Goal: Information Seeking & Learning: Learn about a topic

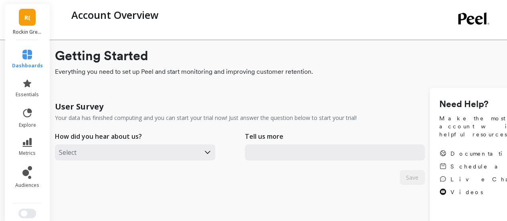
click at [24, 17] on span "R(" at bounding box center [27, 17] width 6 height 9
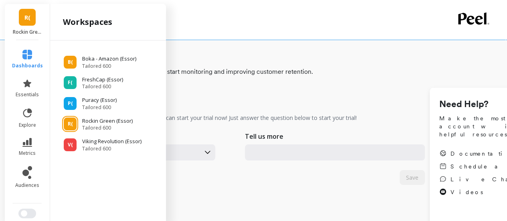
click at [99, 69] on ul "B( Boka - Amazon (Essor) Tailored 600 F( FreshCap (Essor) Tailored 600 P( Purac…" at bounding box center [107, 99] width 103 height 103
click at [99, 65] on span "Tailored 600" at bounding box center [110, 66] width 56 height 6
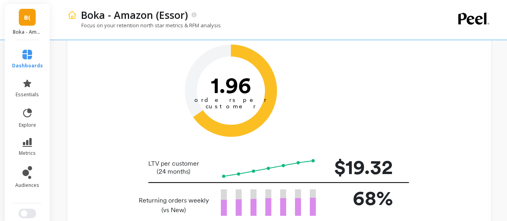
scroll to position [120, 0]
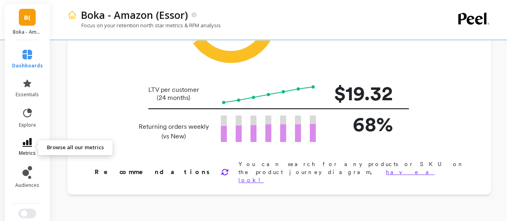
click at [26, 149] on link "metrics" at bounding box center [27, 147] width 31 height 18
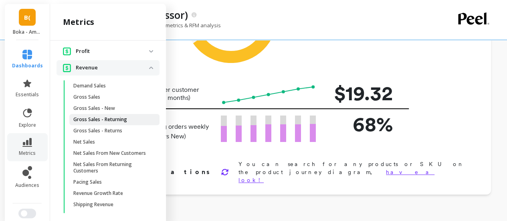
scroll to position [699, 0]
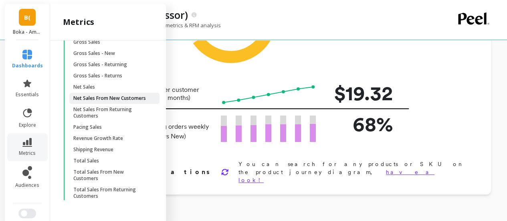
click at [112, 95] on p "Net Sales From New Customers" at bounding box center [109, 98] width 72 height 6
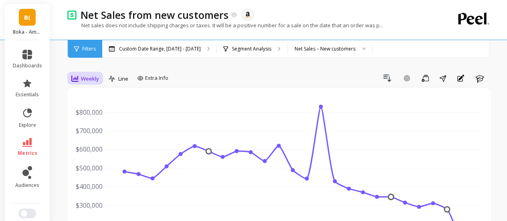
click at [86, 81] on span "Weekly" at bounding box center [90, 79] width 18 height 8
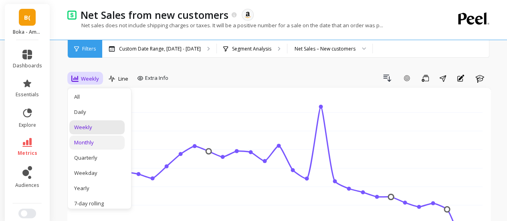
click at [103, 137] on div "Monthly" at bounding box center [96, 142] width 55 height 14
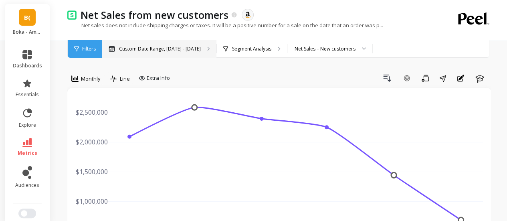
click at [182, 48] on p "Custom Date Range, [DATE] - [DATE]" at bounding box center [160, 49] width 82 height 6
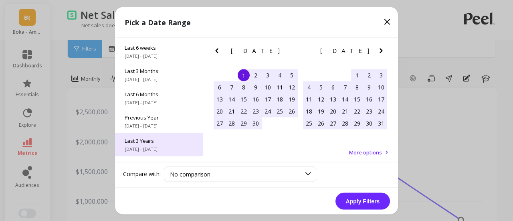
scroll to position [108, 0]
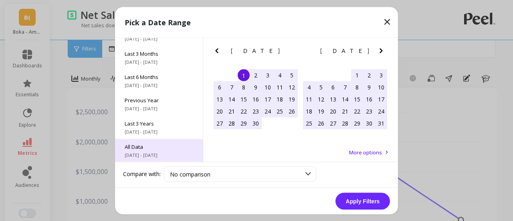
click at [146, 154] on span "6/1/2017 - 9/30/2025" at bounding box center [159, 154] width 68 height 6
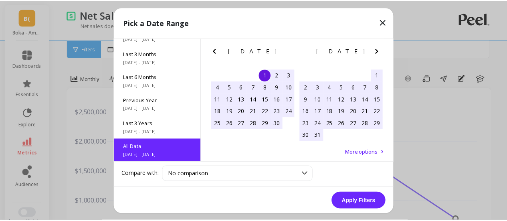
scroll to position [0, 0]
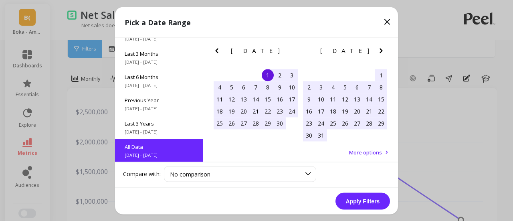
click at [365, 201] on button "Apply Filters" at bounding box center [362, 200] width 54 height 17
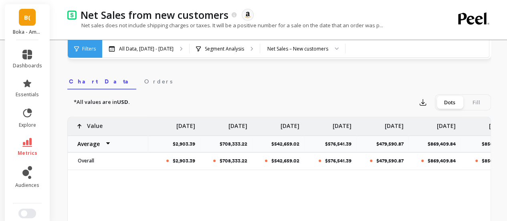
scroll to position [240, 0]
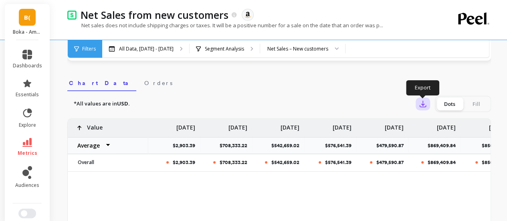
click at [421, 106] on icon "button" at bounding box center [423, 104] width 8 height 8
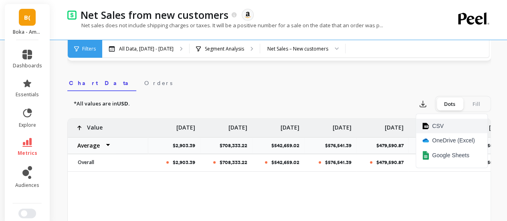
click at [435, 123] on span "CSV" at bounding box center [438, 126] width 12 height 8
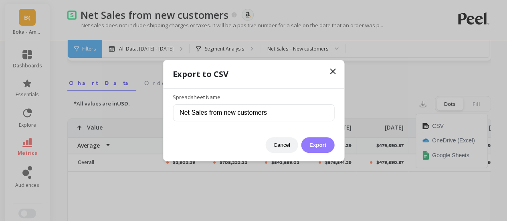
click at [323, 145] on button "Export" at bounding box center [317, 145] width 33 height 16
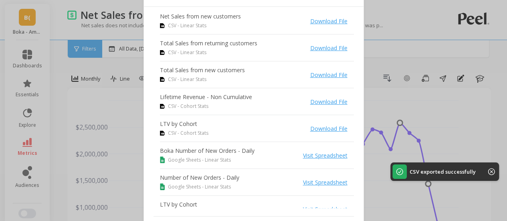
scroll to position [0, 0]
click at [312, 24] on link "Download File" at bounding box center [328, 21] width 37 height 8
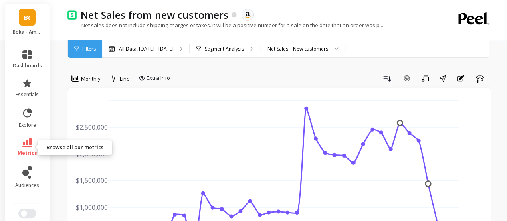
click at [22, 142] on icon at bounding box center [27, 142] width 10 height 9
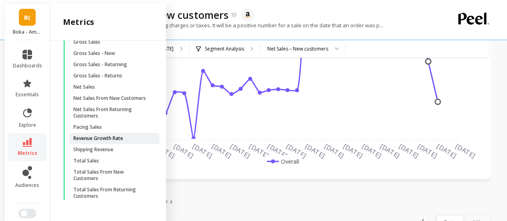
scroll to position [200, 0]
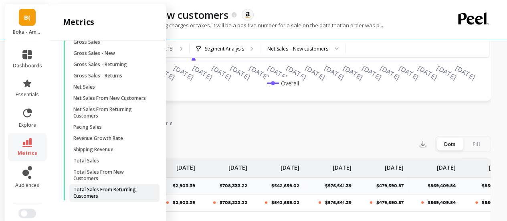
click at [123, 193] on p "Total Sales From Returning Customers" at bounding box center [111, 192] width 76 height 13
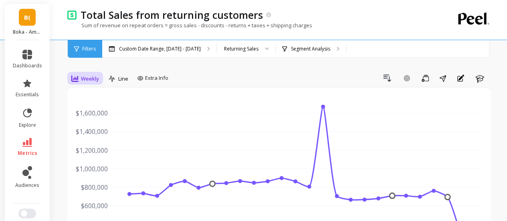
click at [87, 77] on span "Weekly" at bounding box center [90, 79] width 18 height 8
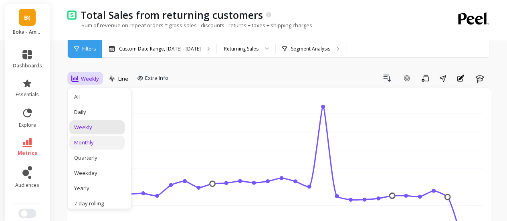
click at [89, 139] on div "Monthly" at bounding box center [97, 143] width 46 height 8
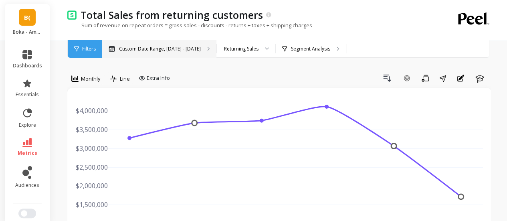
click at [125, 48] on p "Custom Date Range, [DATE] - [DATE]" at bounding box center [160, 49] width 82 height 6
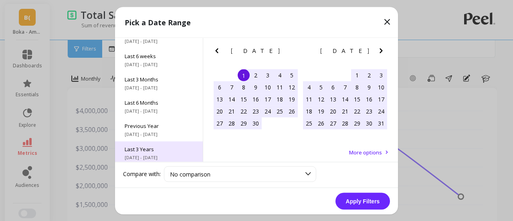
scroll to position [108, 0]
click at [141, 148] on span "All Data" at bounding box center [159, 146] width 68 height 7
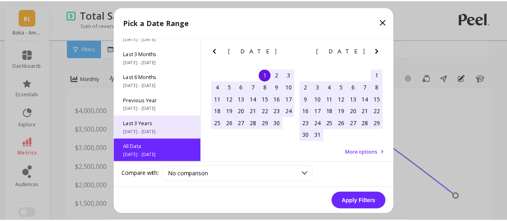
scroll to position [0, 0]
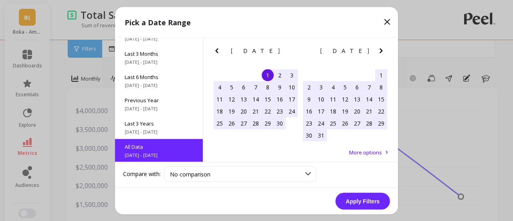
click at [362, 202] on button "Apply Filters" at bounding box center [362, 200] width 54 height 17
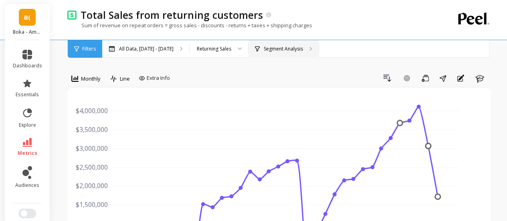
click at [304, 55] on div "Segment Analysis" at bounding box center [283, 49] width 70 height 18
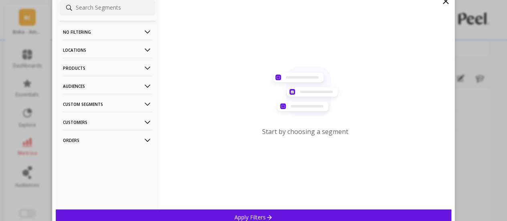
click at [89, 121] on p "Customers" at bounding box center [107, 122] width 89 height 20
click at [87, 48] on p "Locations" at bounding box center [107, 50] width 89 height 20
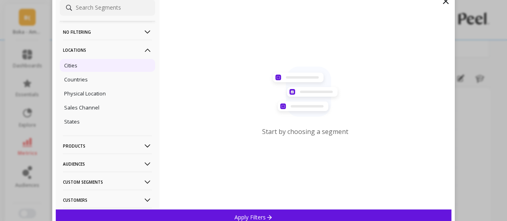
click at [97, 70] on div "Cities" at bounding box center [107, 65] width 95 height 13
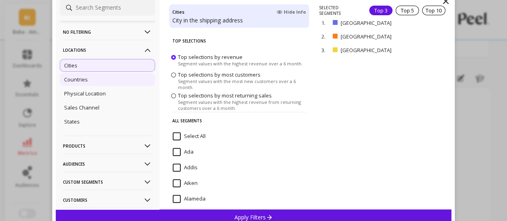
click at [83, 79] on p "Countries" at bounding box center [76, 79] width 24 height 7
click at [110, 65] on div "Cities" at bounding box center [107, 65] width 95 height 13
click at [94, 75] on div "Countries" at bounding box center [107, 79] width 95 height 13
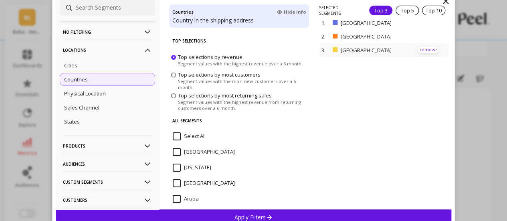
click at [422, 49] on p "remove" at bounding box center [428, 50] width 20 height 6
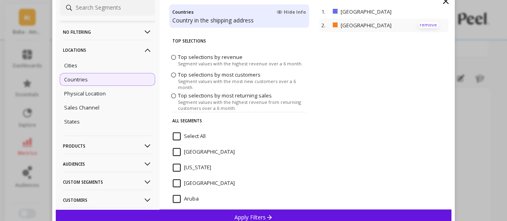
click at [423, 24] on p "remove" at bounding box center [428, 25] width 20 height 6
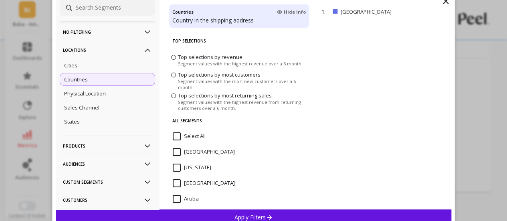
click at [328, 212] on div "Apply Filters" at bounding box center [254, 217] width 396 height 16
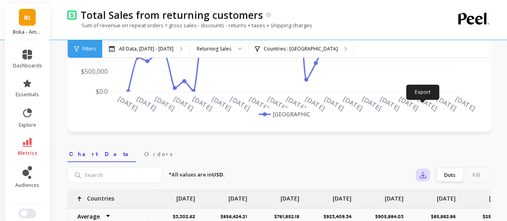
scroll to position [240, 0]
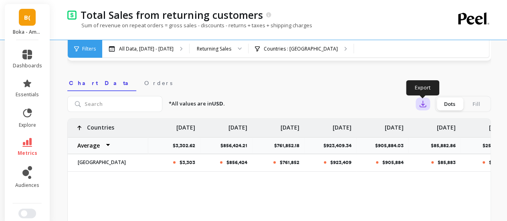
click at [424, 107] on icon "button" at bounding box center [423, 104] width 6 height 6
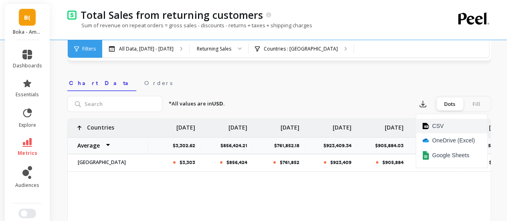
click at [437, 129] on span "CSV" at bounding box center [438, 126] width 12 height 8
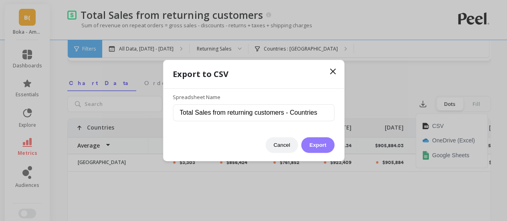
click at [321, 141] on button "Export" at bounding box center [317, 145] width 33 height 16
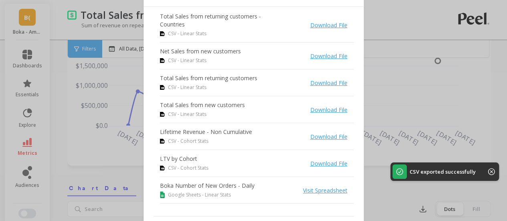
scroll to position [0, 0]
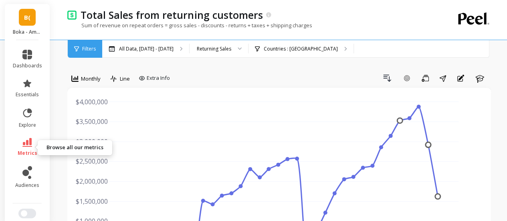
click at [28, 147] on link "metrics" at bounding box center [27, 147] width 29 height 18
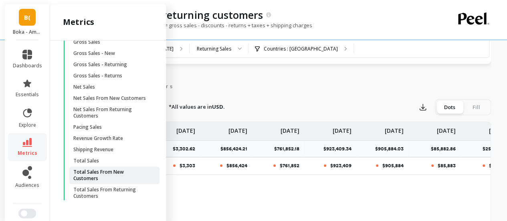
scroll to position [280, 0]
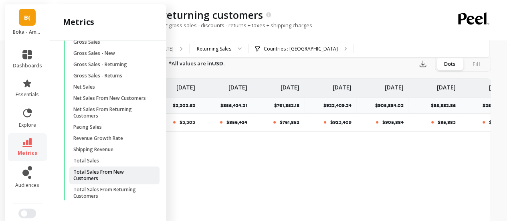
click at [125, 176] on p "Total Sales From New Customers" at bounding box center [111, 175] width 76 height 13
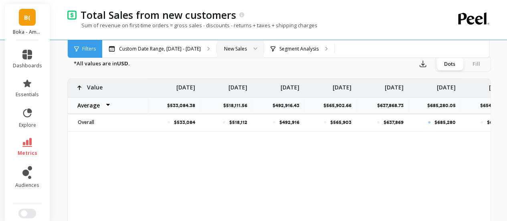
click at [237, 48] on div "New Sales" at bounding box center [235, 49] width 23 height 8
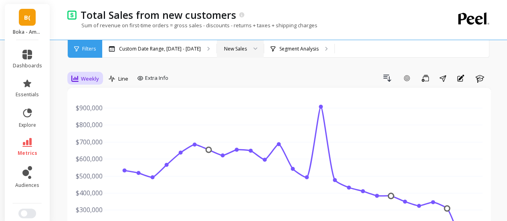
click at [83, 77] on span "Weekly" at bounding box center [90, 79] width 18 height 8
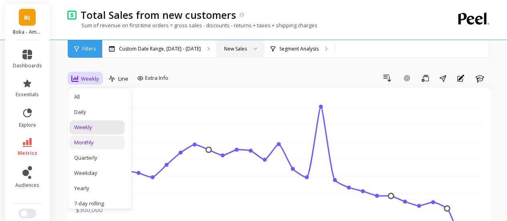
click at [94, 143] on div "Monthly" at bounding box center [97, 143] width 46 height 8
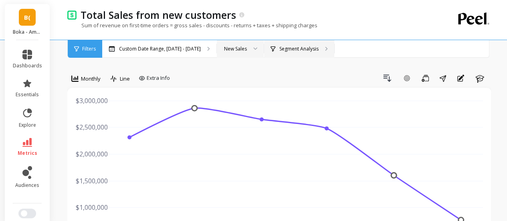
click at [291, 55] on div "Segment Analysis" at bounding box center [299, 49] width 70 height 18
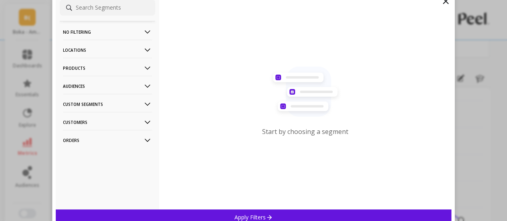
click at [91, 54] on p "Locations" at bounding box center [107, 50] width 89 height 20
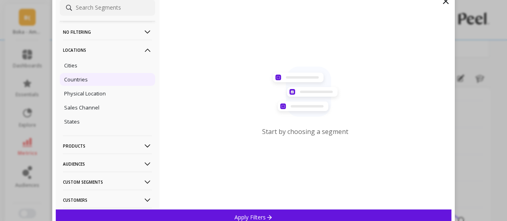
click at [89, 77] on div "Countries" at bounding box center [107, 79] width 95 height 13
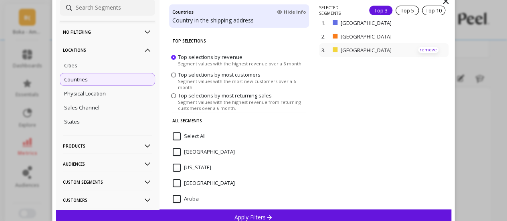
click at [424, 50] on p "remove" at bounding box center [428, 50] width 20 height 6
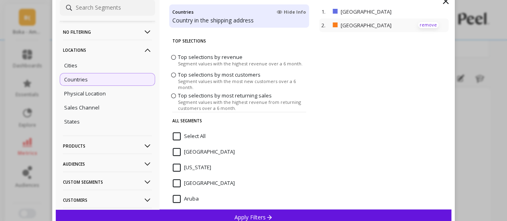
click at [425, 24] on p "remove" at bounding box center [428, 25] width 20 height 6
click at [258, 215] on p "Apply Filters" at bounding box center [253, 217] width 38 height 8
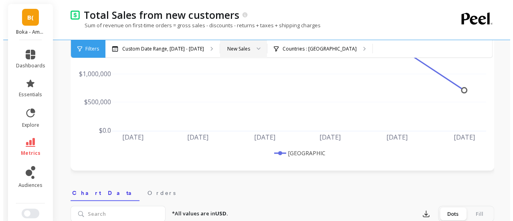
scroll to position [40, 0]
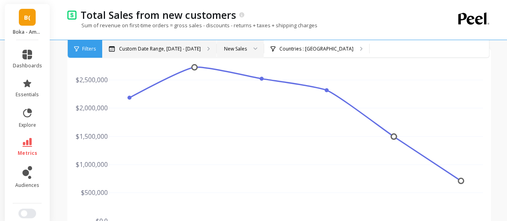
click at [177, 44] on div "Custom Date Range, [DATE] - [DATE]" at bounding box center [159, 49] width 114 height 18
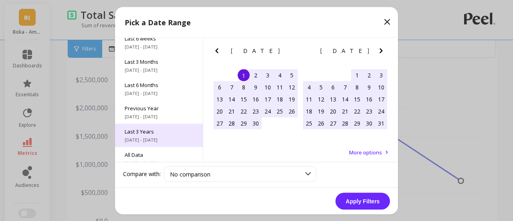
scroll to position [108, 0]
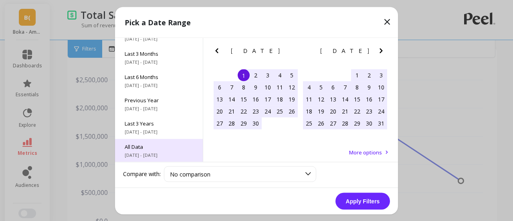
click at [154, 144] on span "All Data" at bounding box center [159, 146] width 68 height 7
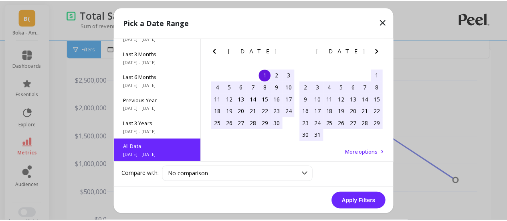
scroll to position [0, 0]
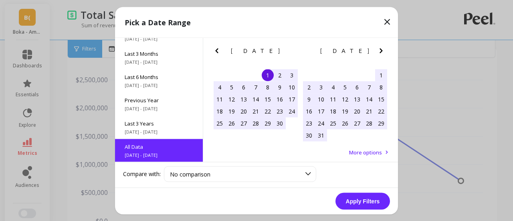
click at [361, 201] on button "Apply Filters" at bounding box center [362, 200] width 54 height 17
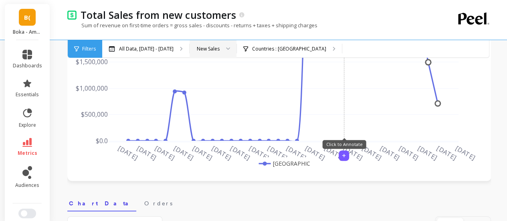
scroll to position [240, 0]
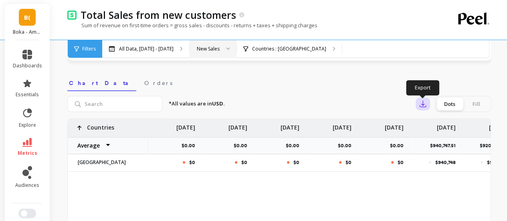
click at [424, 105] on icon "button" at bounding box center [423, 104] width 8 height 8
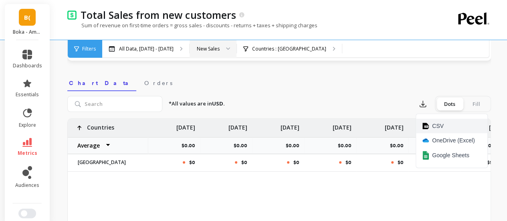
click at [437, 125] on span "CSV" at bounding box center [438, 126] width 12 height 8
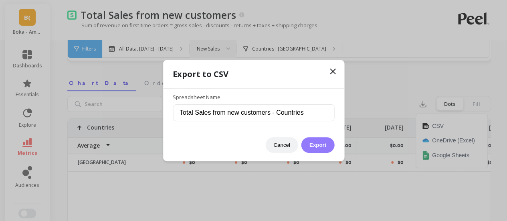
click at [320, 147] on button "Export" at bounding box center [317, 145] width 33 height 16
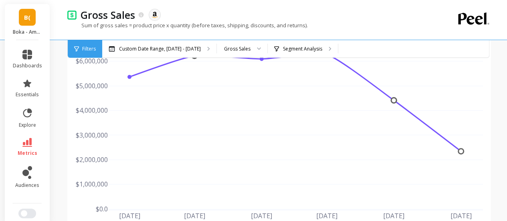
scroll to position [40, 0]
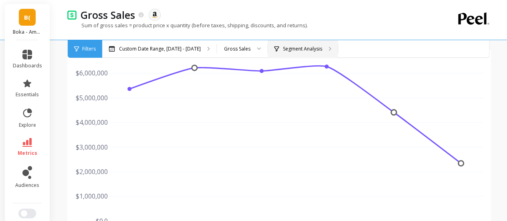
click at [275, 47] on div "Segment Analysis" at bounding box center [298, 49] width 48 height 6
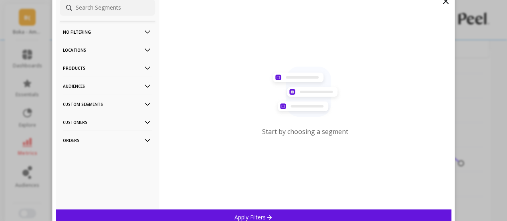
click at [105, 48] on p "Locations" at bounding box center [107, 50] width 89 height 20
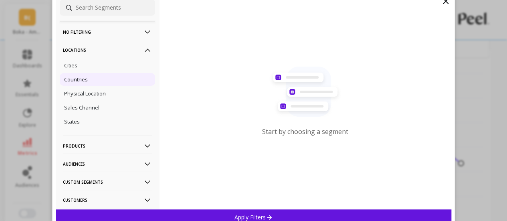
click at [91, 78] on div "Countries" at bounding box center [107, 79] width 95 height 13
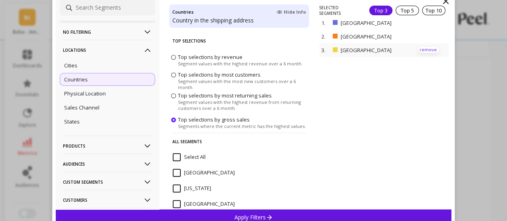
click at [423, 50] on p "remove" at bounding box center [428, 50] width 20 height 6
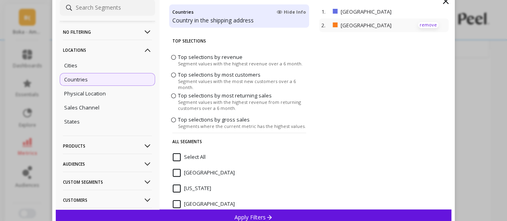
click at [425, 24] on p "remove" at bounding box center [428, 25] width 20 height 6
click at [253, 214] on p "Apply Filters" at bounding box center [253, 217] width 38 height 8
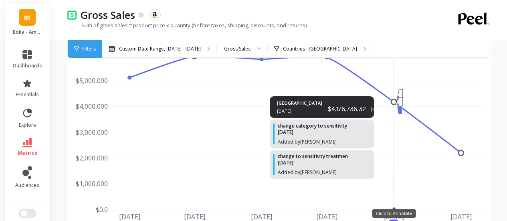
scroll to position [40, 0]
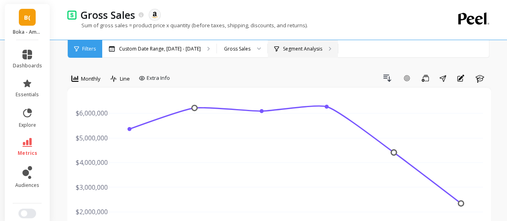
click at [277, 46] on div "Segment Analysis" at bounding box center [298, 49] width 48 height 6
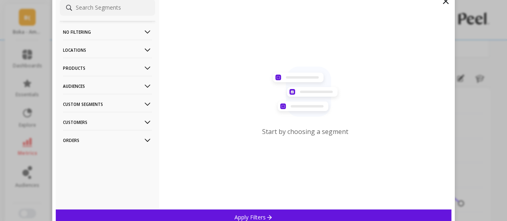
click at [96, 105] on p "Custom Segments" at bounding box center [107, 104] width 89 height 20
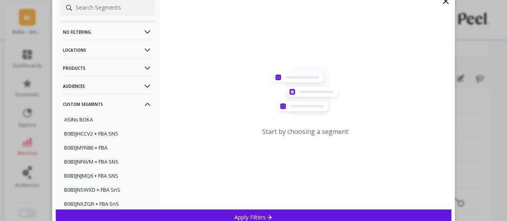
click at [112, 103] on p "Custom Segments" at bounding box center [107, 104] width 89 height 20
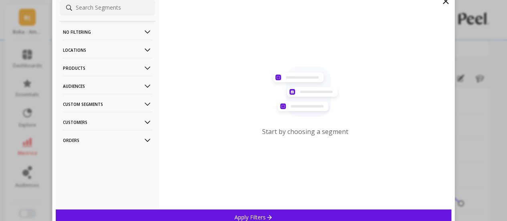
click at [92, 54] on p "Locations" at bounding box center [107, 50] width 89 height 20
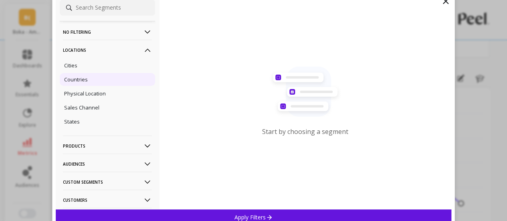
click at [91, 76] on div "Countries" at bounding box center [107, 79] width 95 height 13
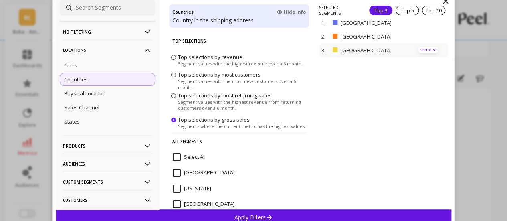
click at [426, 52] on p "remove" at bounding box center [428, 50] width 20 height 6
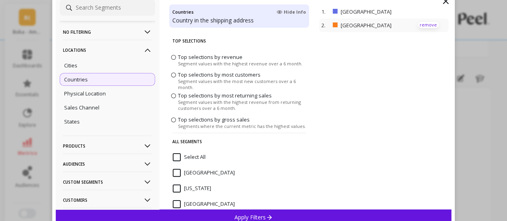
click at [425, 24] on p "remove" at bounding box center [428, 25] width 20 height 6
click at [266, 211] on div "Apply Filters" at bounding box center [254, 217] width 396 height 16
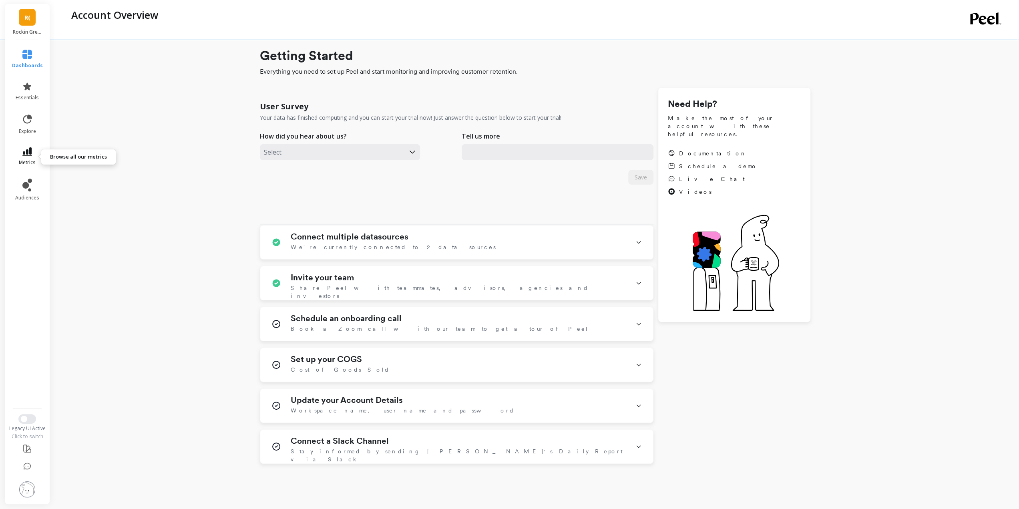
click at [30, 159] on span "metrics" at bounding box center [27, 162] width 17 height 6
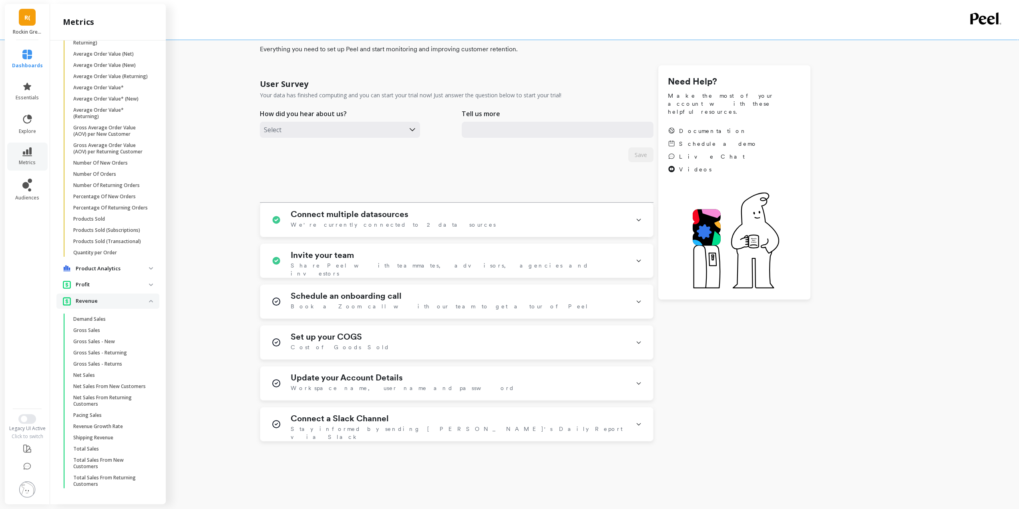
scroll to position [45, 0]
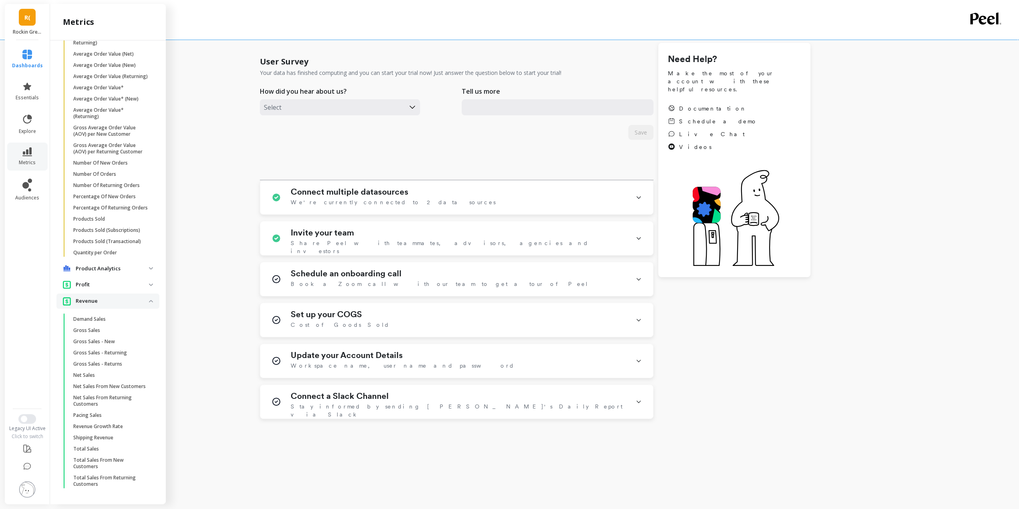
click at [98, 327] on p "Gross Sales" at bounding box center [86, 330] width 27 height 6
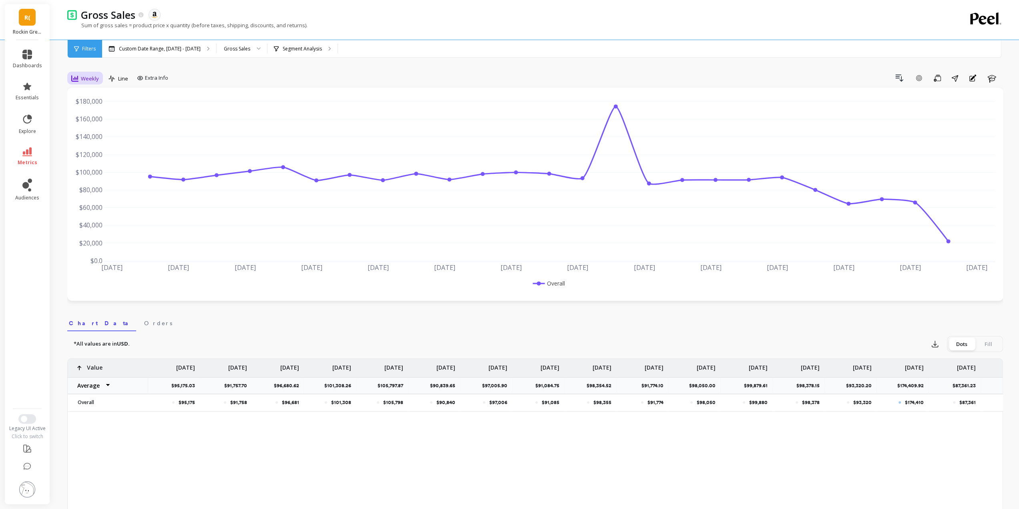
click at [87, 79] on span "Weekly" at bounding box center [90, 79] width 18 height 8
click at [100, 142] on div "Monthly" at bounding box center [97, 143] width 46 height 8
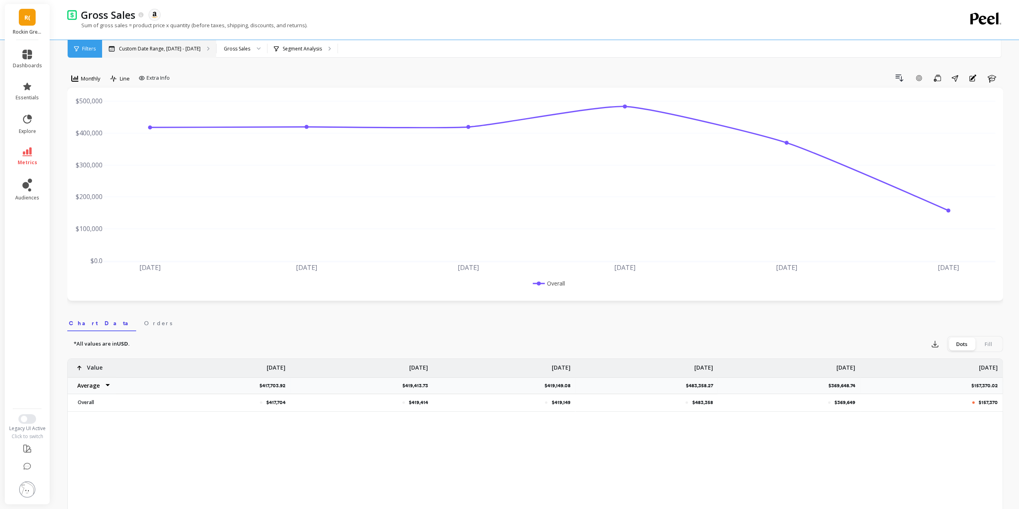
click at [176, 46] on p "Custom Date Range, [DATE] - [DATE]" at bounding box center [160, 49] width 82 height 6
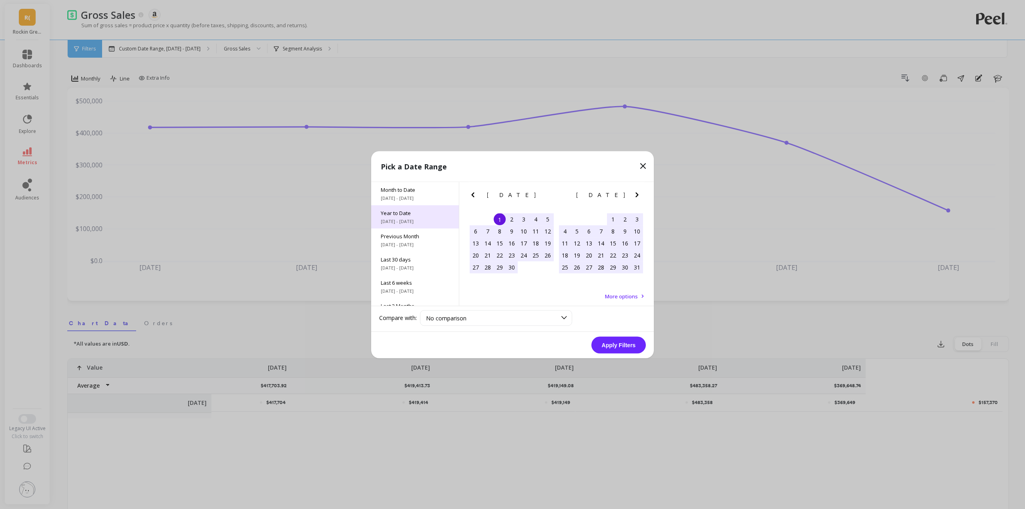
click at [414, 213] on span "Year to Date" at bounding box center [415, 212] width 68 height 7
click at [614, 346] on button "Apply Filters" at bounding box center [619, 344] width 54 height 17
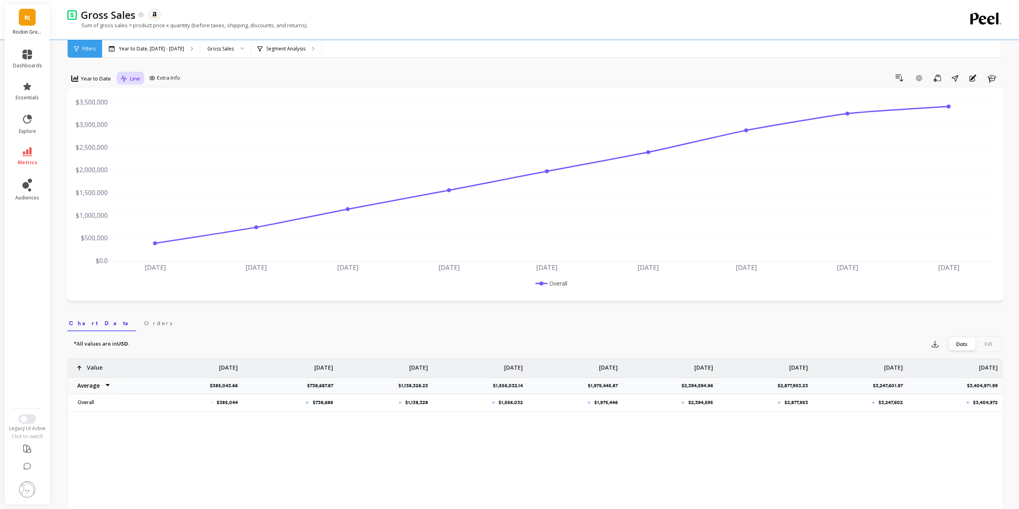
click at [137, 81] on span "Line" at bounding box center [135, 79] width 10 height 8
click at [287, 49] on p "Segment Analysis" at bounding box center [285, 49] width 39 height 6
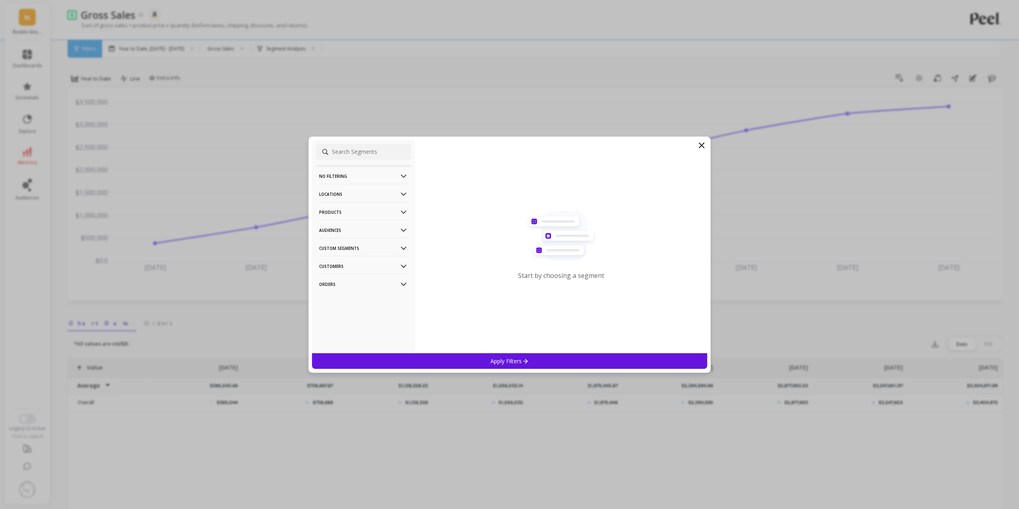
click at [356, 269] on p "Customers" at bounding box center [363, 266] width 89 height 20
click at [353, 263] on p "Customers" at bounding box center [363, 266] width 89 height 20
click at [353, 266] on p "Customers" at bounding box center [363, 266] width 89 height 20
click at [354, 245] on p "Custom Segments" at bounding box center [363, 248] width 89 height 20
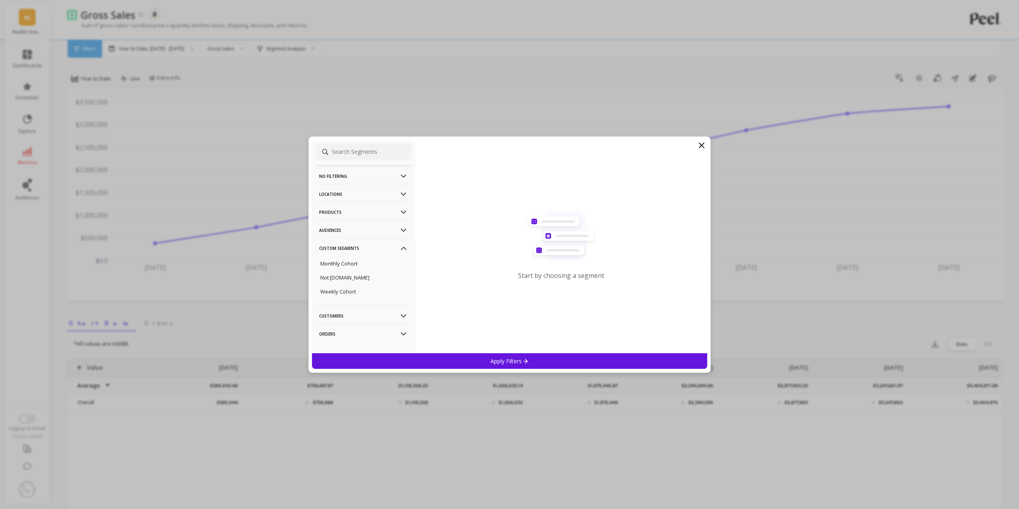
click at [342, 248] on p "Custom Segments" at bounding box center [363, 248] width 89 height 20
click at [341, 264] on p "Customers" at bounding box center [363, 266] width 89 height 20
click at [342, 263] on p "Customers" at bounding box center [363, 266] width 89 height 20
click at [343, 245] on p "Custom Segments" at bounding box center [363, 248] width 89 height 20
click at [347, 244] on p "Custom Segments" at bounding box center [363, 248] width 89 height 20
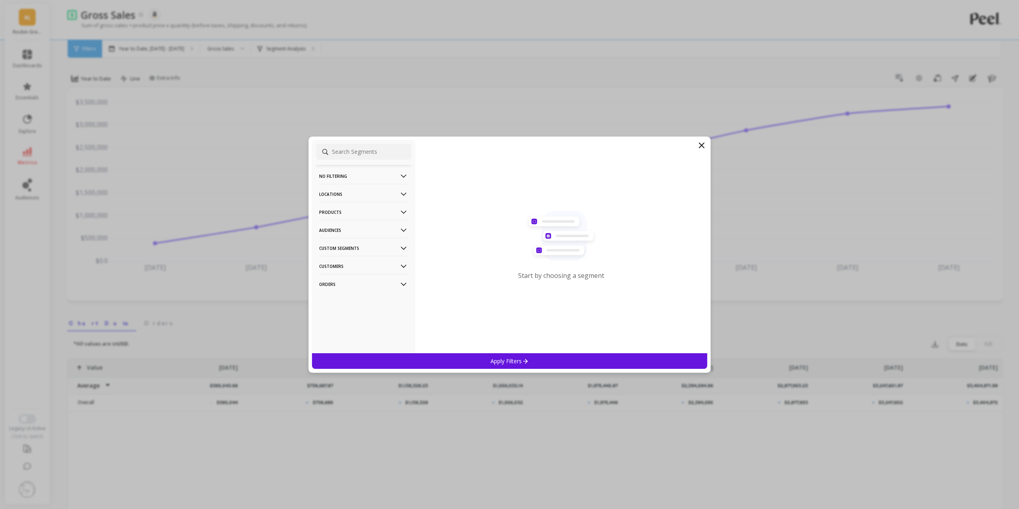
click at [348, 190] on p "Locations" at bounding box center [363, 194] width 89 height 20
click at [344, 226] on div "Countries" at bounding box center [363, 223] width 95 height 13
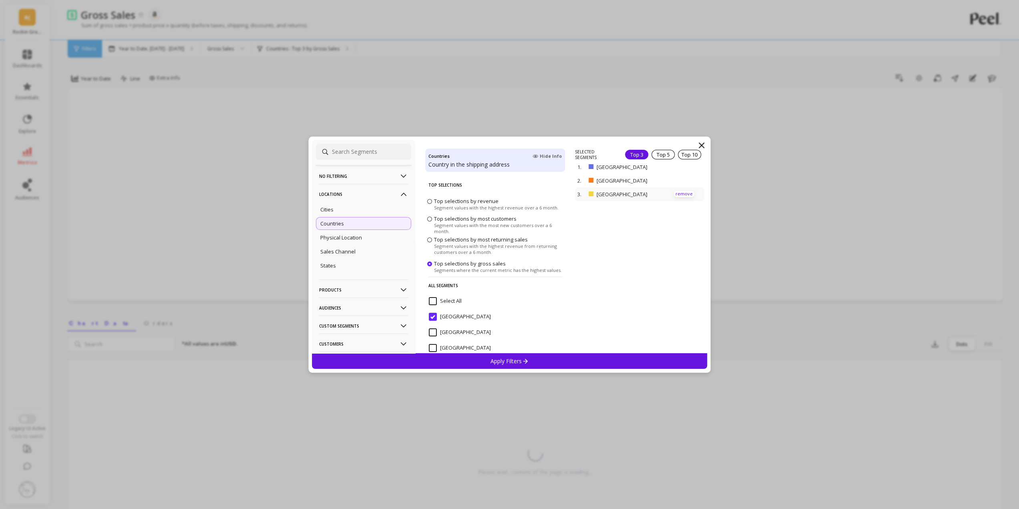
click at [678, 195] on p "remove" at bounding box center [684, 194] width 20 height 6
click at [678, 192] on div "1. [GEOGRAPHIC_DATA] remove 2. Canada remove" at bounding box center [641, 251] width 132 height 204
click at [682, 169] on p "remove" at bounding box center [684, 169] width 20 height 6
click at [529, 362] on div "Apply Filters" at bounding box center [510, 361] width 396 height 16
